Goal: Transaction & Acquisition: Purchase product/service

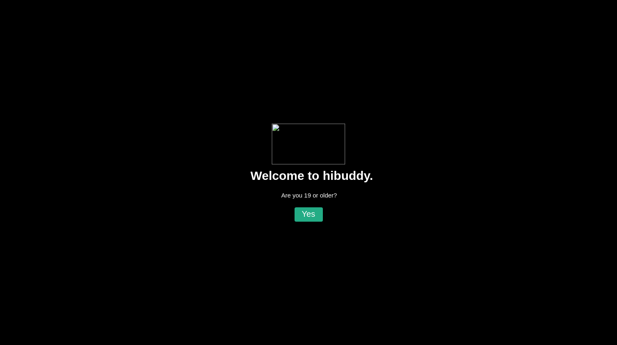
click at [305, 217] on flt-glass-pane at bounding box center [308, 172] width 617 height 345
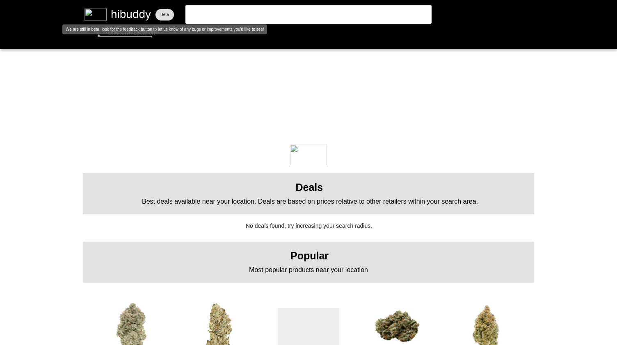
click at [130, 33] on flt-glass-pane at bounding box center [308, 172] width 617 height 345
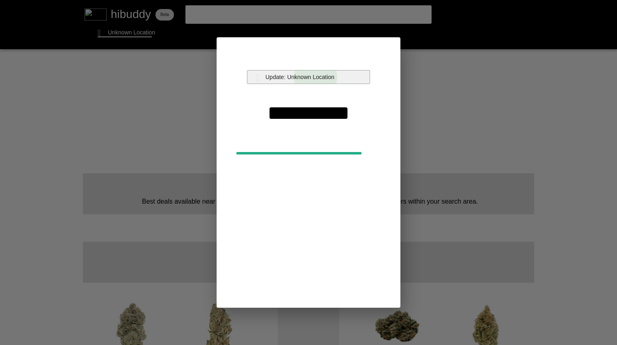
click at [316, 77] on flt-glass-pane at bounding box center [308, 172] width 617 height 345
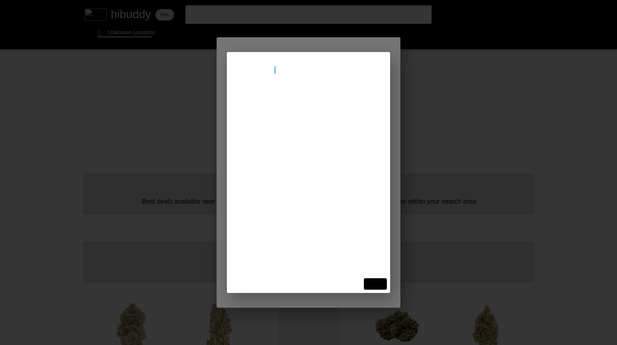
type input "[STREET_ADDRESS]"
click at [304, 101] on flt-glass-pane at bounding box center [308, 172] width 617 height 345
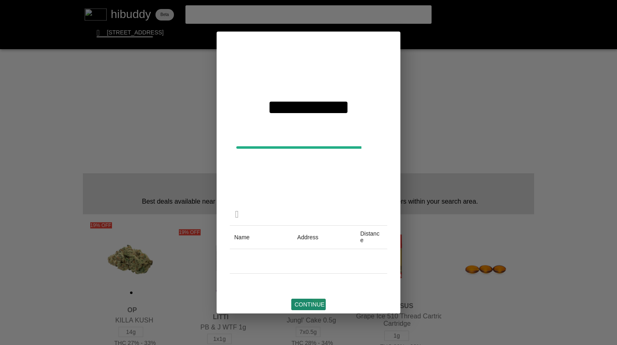
click at [319, 299] on flt-glass-pane at bounding box center [308, 172] width 617 height 345
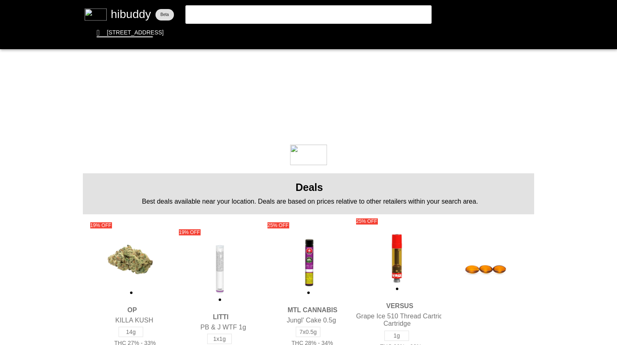
click at [287, 34] on flt-glass-pane at bounding box center [308, 172] width 617 height 345
click at [304, 33] on flt-glass-pane at bounding box center [308, 172] width 617 height 345
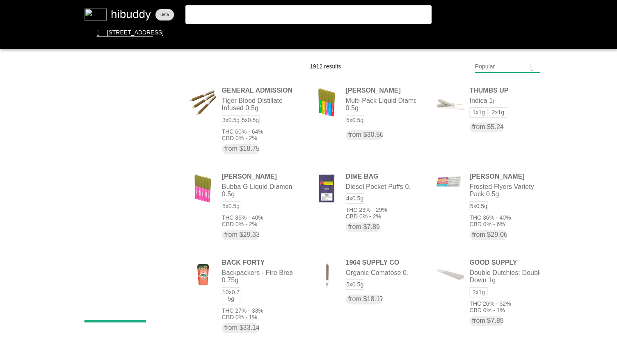
click at [506, 62] on flt-glass-pane at bounding box center [308, 172] width 617 height 345
click at [495, 288] on flt-glass-pane at bounding box center [308, 172] width 617 height 345
